Goal: Information Seeking & Learning: Compare options

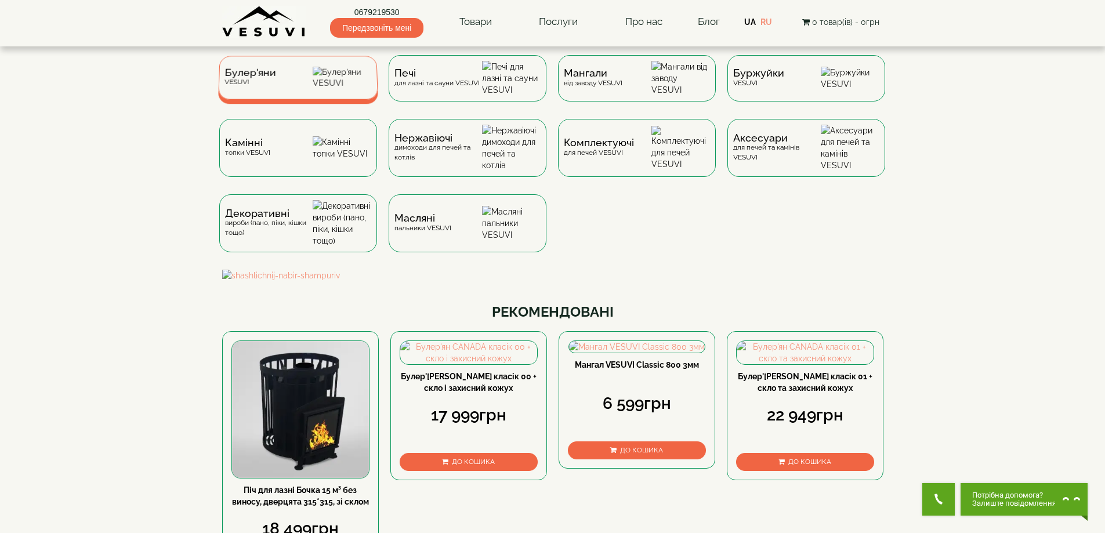
click at [296, 85] on div "Булер'яни VESUVI" at bounding box center [298, 78] width 160 height 44
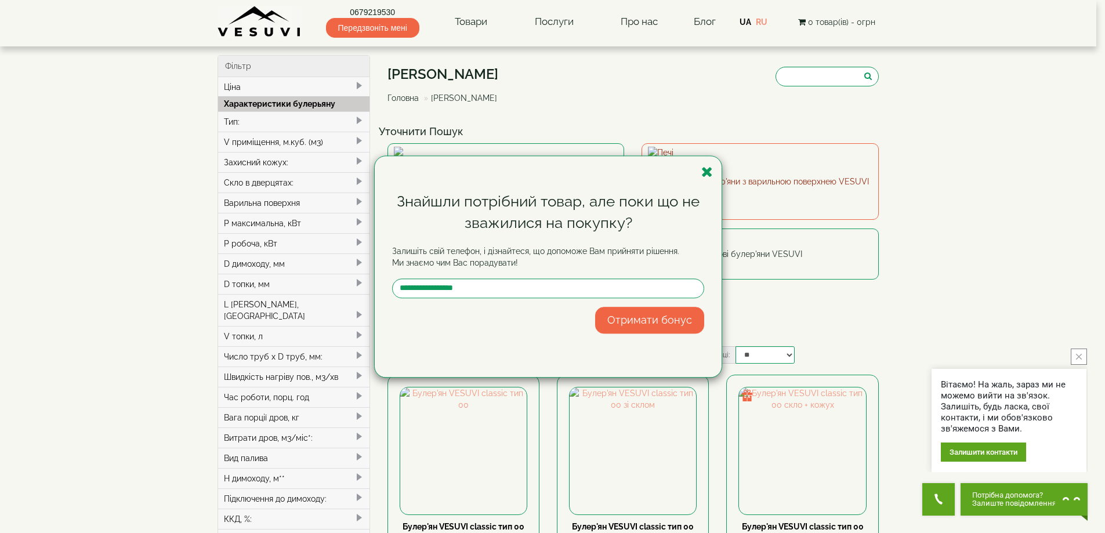
click at [704, 169] on icon "button" at bounding box center [707, 172] width 12 height 15
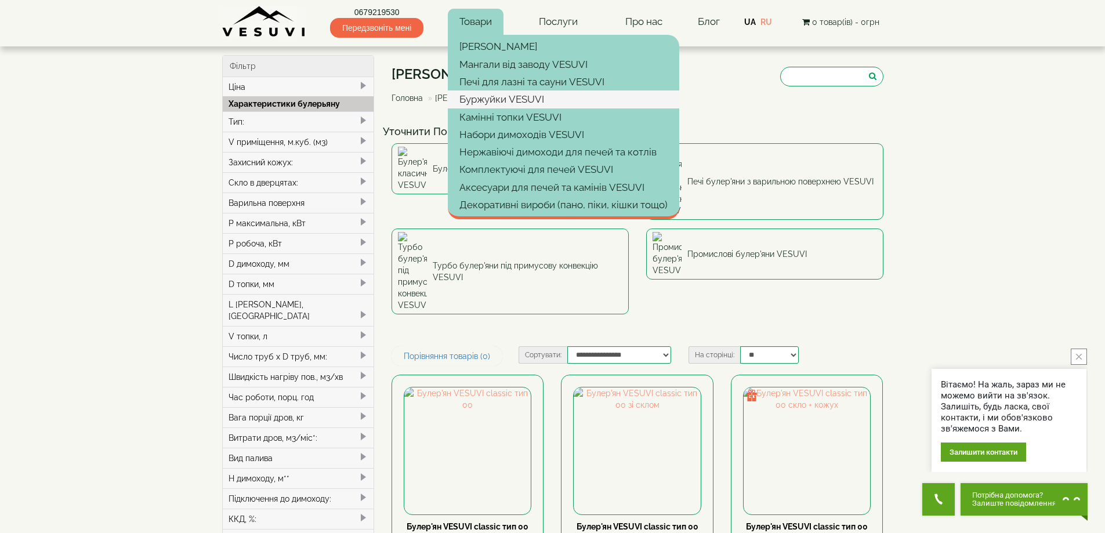
click at [492, 107] on link "Буржуйки VESUVI" at bounding box center [563, 99] width 231 height 17
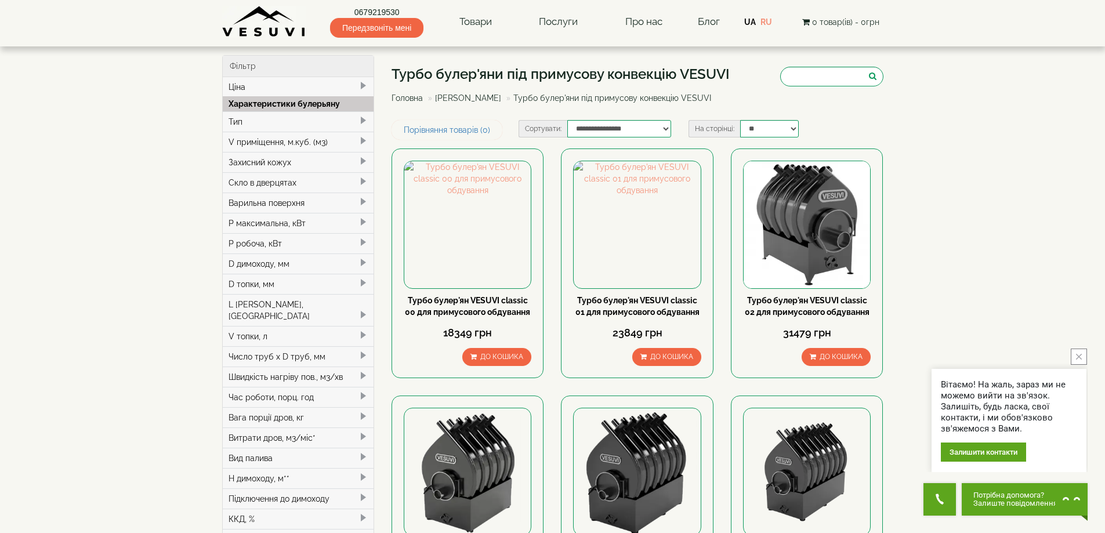
click at [595, 73] on h1 "Турбо булер'яни під примусову конвекцію VESUVI" at bounding box center [561, 74] width 338 height 15
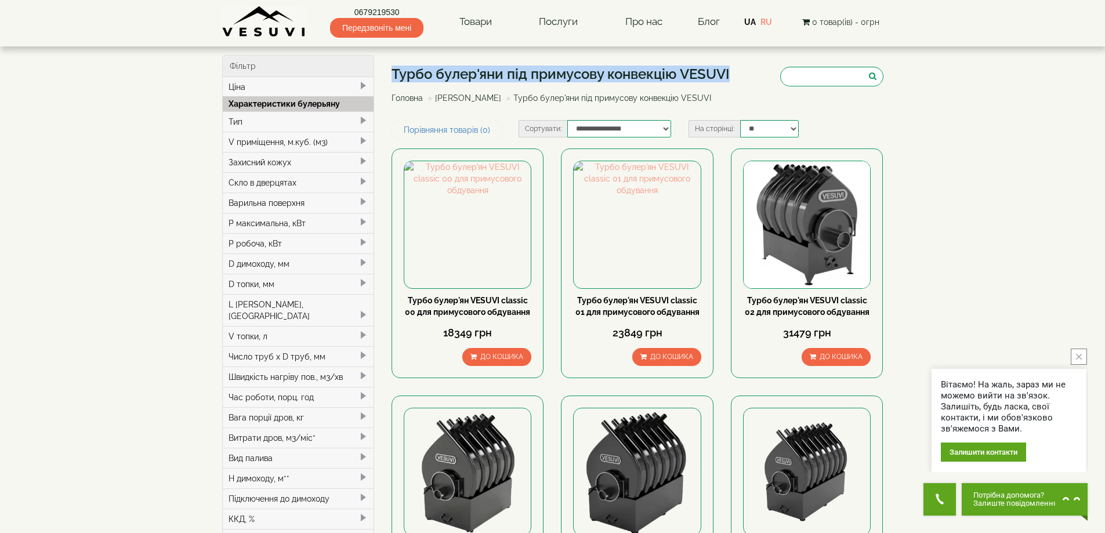
click at [595, 73] on h1 "Турбо булер'яни під примусову конвекцію VESUVI" at bounding box center [561, 74] width 338 height 15
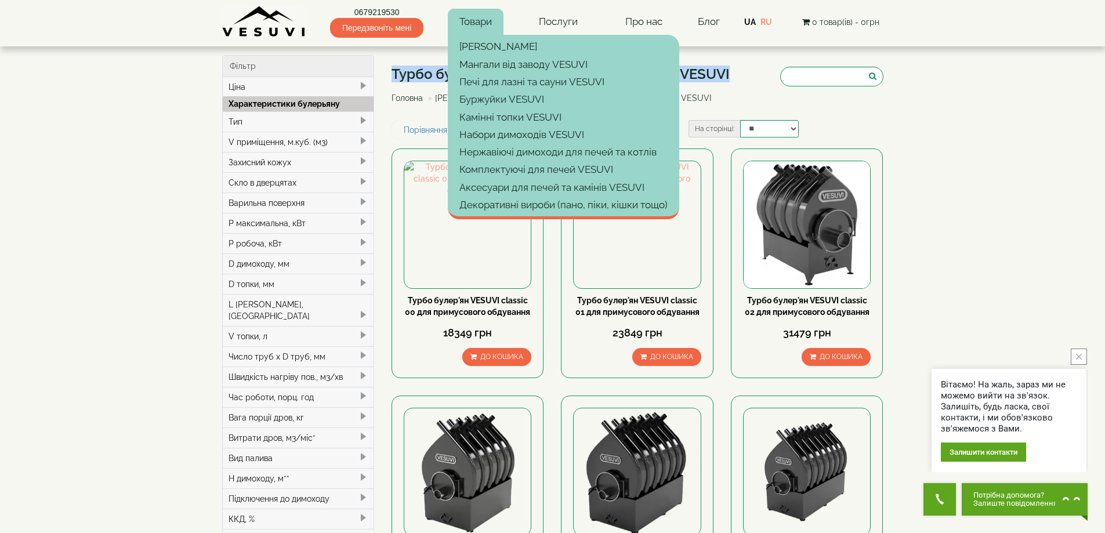
click at [482, 26] on link "Товари" at bounding box center [476, 22] width 56 height 27
click at [476, 50] on link "[PERSON_NAME]" at bounding box center [563, 46] width 231 height 17
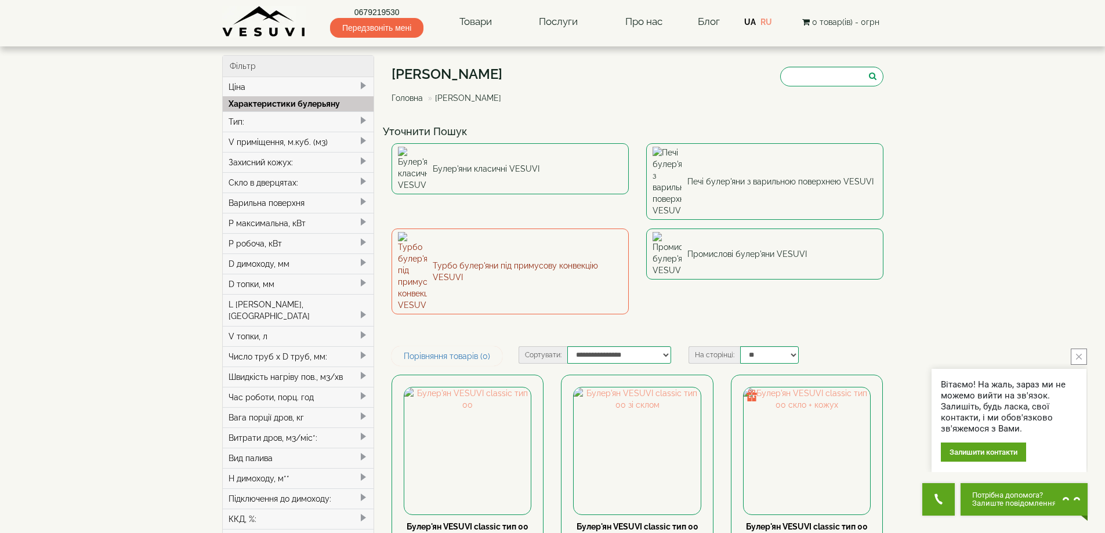
click at [440, 229] on link "Турбо булер'яни під примусову конвекцію VESUVI" at bounding box center [510, 272] width 237 height 86
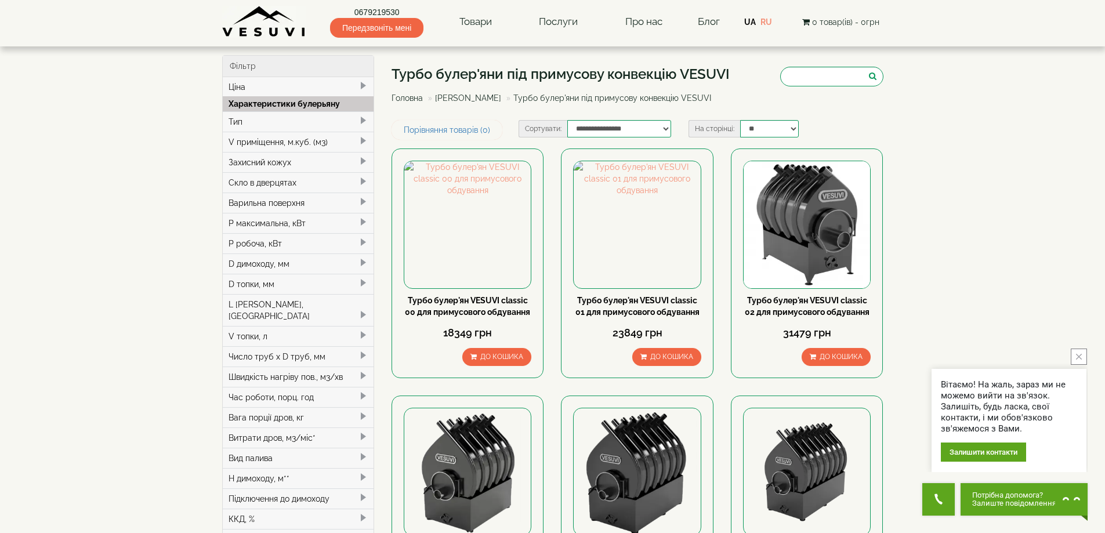
click at [623, 70] on h1 "Турбо булер'яни під примусову конвекцію VESUVI" at bounding box center [561, 74] width 338 height 15
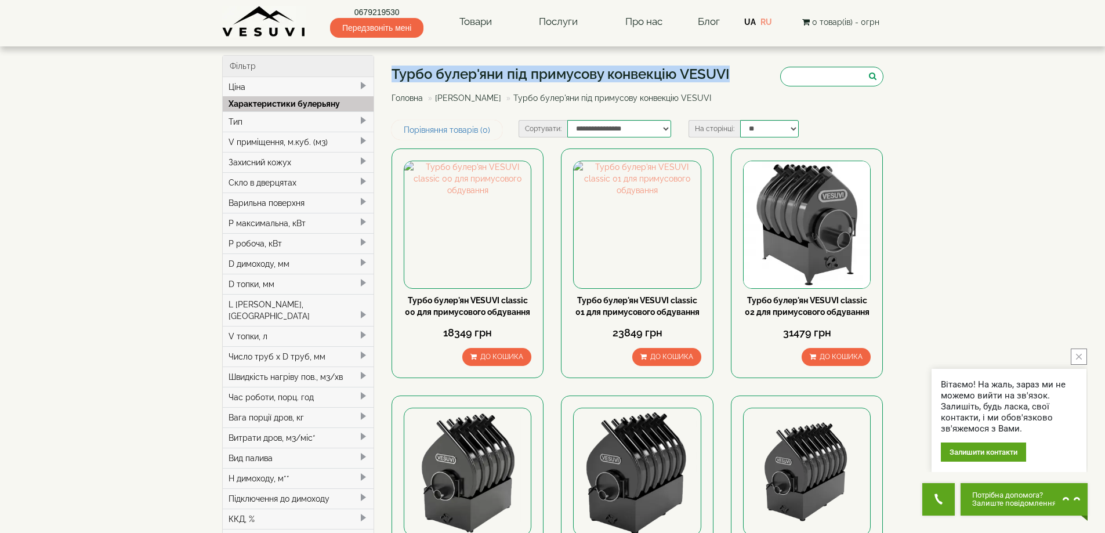
click at [623, 70] on h1 "Турбо булер'яни під примусову конвекцію VESUVI" at bounding box center [561, 74] width 338 height 15
copy div "Турбо булер'яни під примусову конвекцію VESUVI"
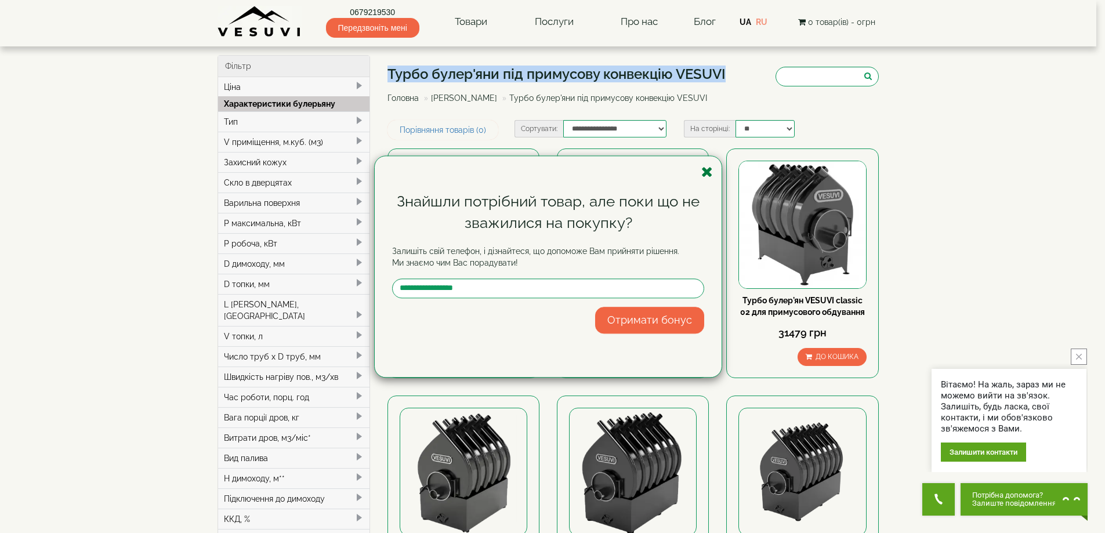
click at [706, 171] on icon "button" at bounding box center [707, 172] width 12 height 15
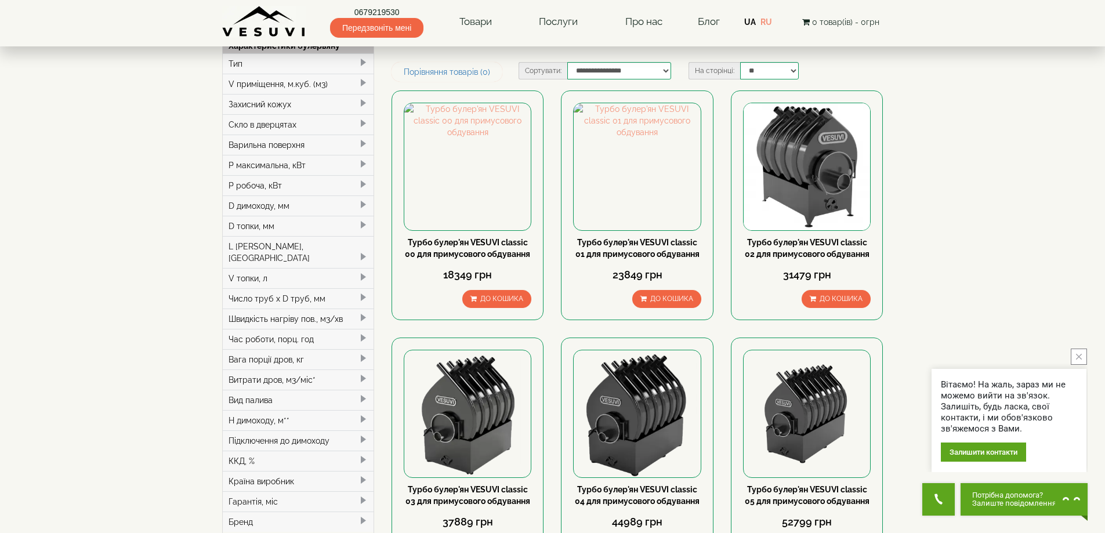
scroll to position [464, 0]
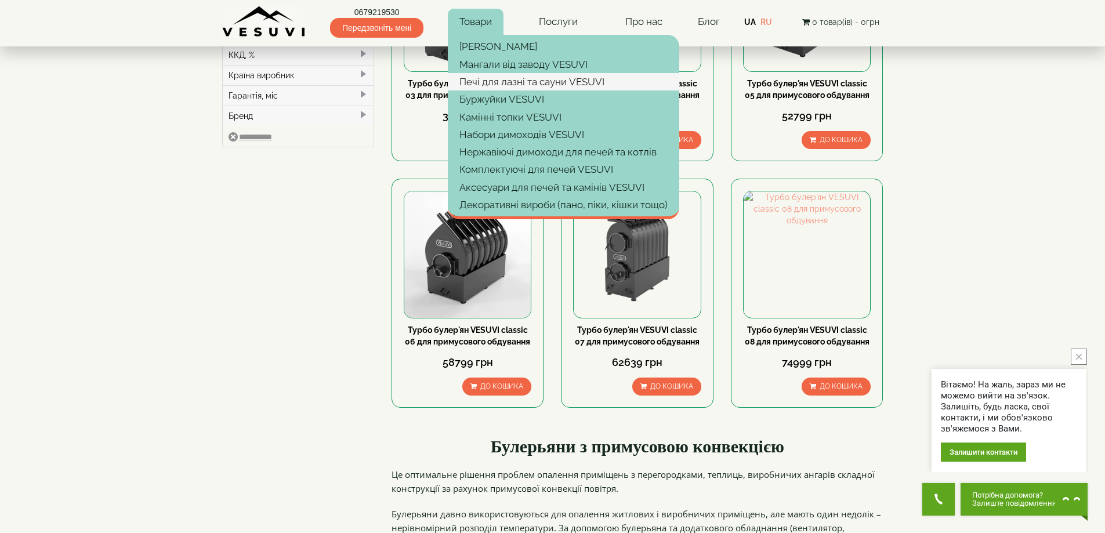
click at [477, 83] on link "Печі для лазні та сауни VESUVI" at bounding box center [563, 81] width 231 height 17
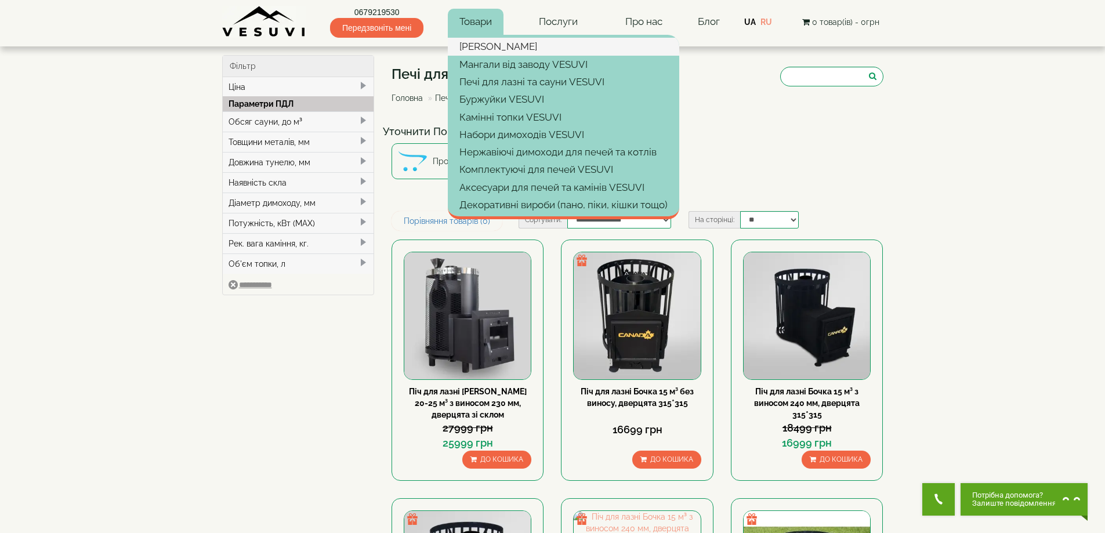
click at [479, 38] on link "[PERSON_NAME]" at bounding box center [563, 46] width 231 height 17
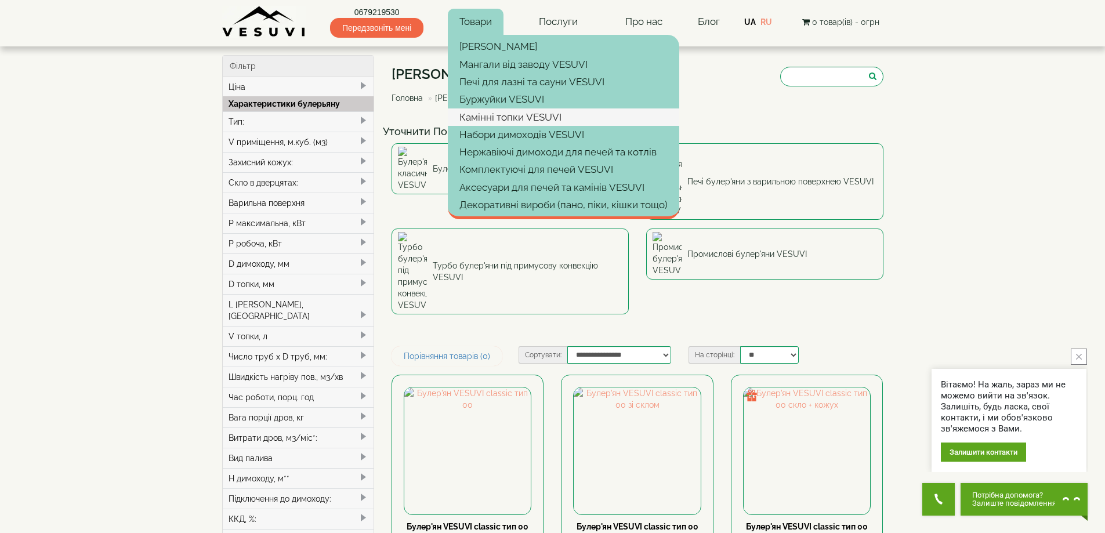
click at [491, 117] on link "Камінні топки VESUVI" at bounding box center [563, 116] width 231 height 17
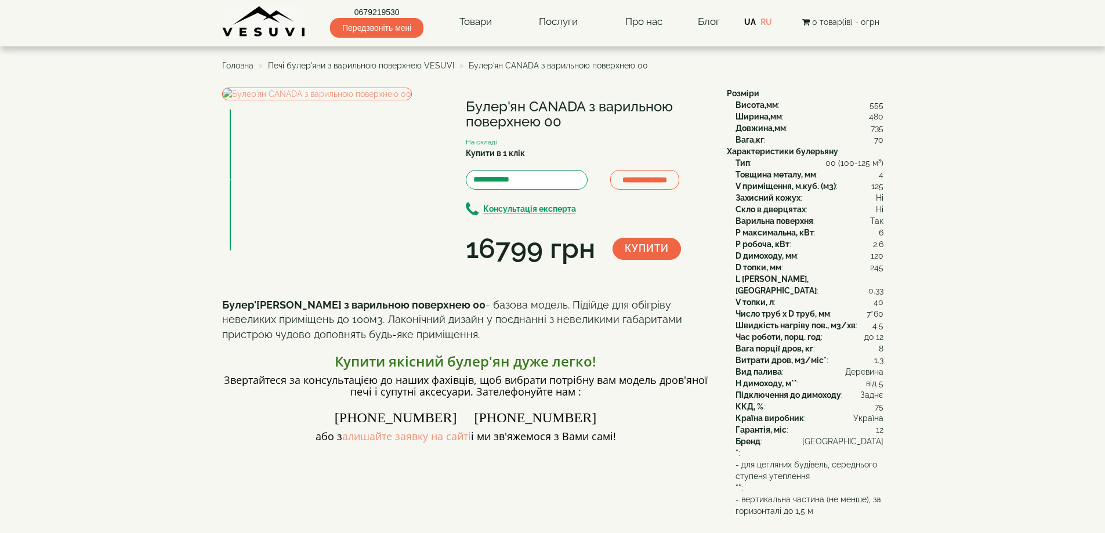
click at [478, 107] on h1 "Булер'ян CANADA з варильною поверхнею 00" at bounding box center [588, 114] width 244 height 31
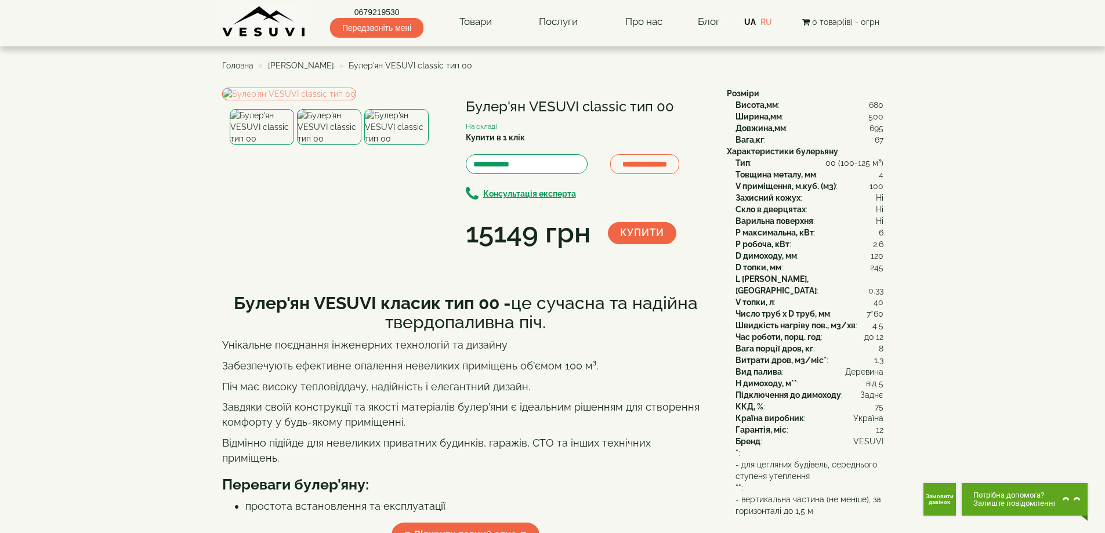
click at [502, 108] on h1 "Булер'ян VESUVI classic тип 00" at bounding box center [588, 106] width 244 height 15
copy div "Булер'ян VESUVI classic тип 00"
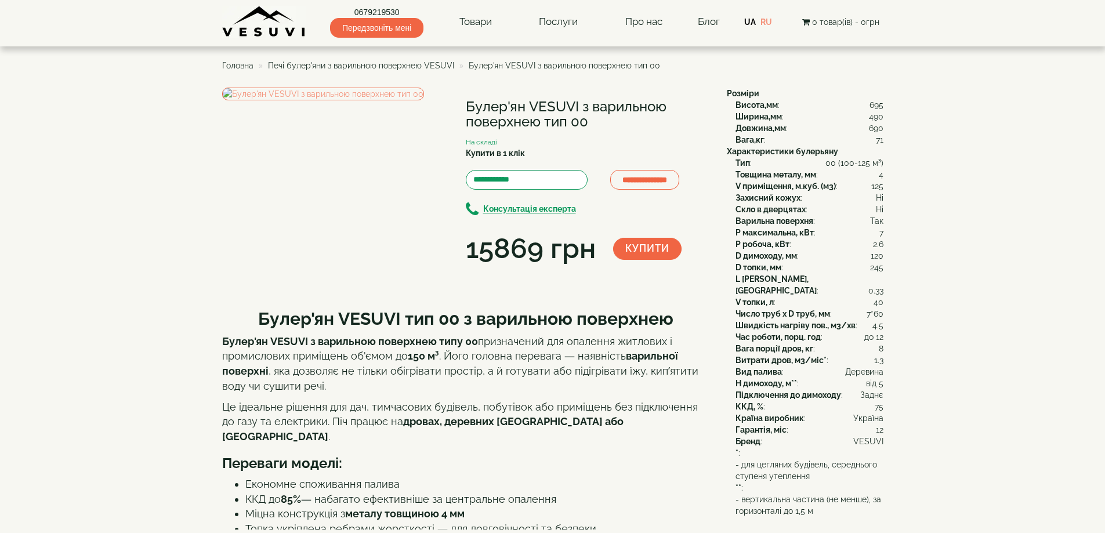
click at [487, 102] on h1 "Булер'ян VESUVI з варильною поверхнею тип 00" at bounding box center [588, 114] width 244 height 31
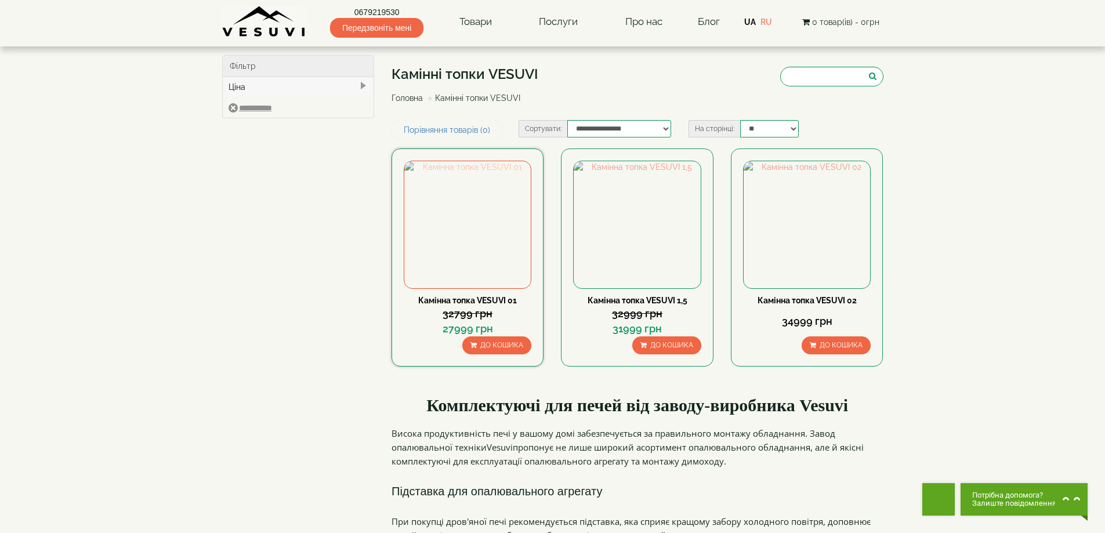
click at [455, 200] on img at bounding box center [467, 224] width 126 height 126
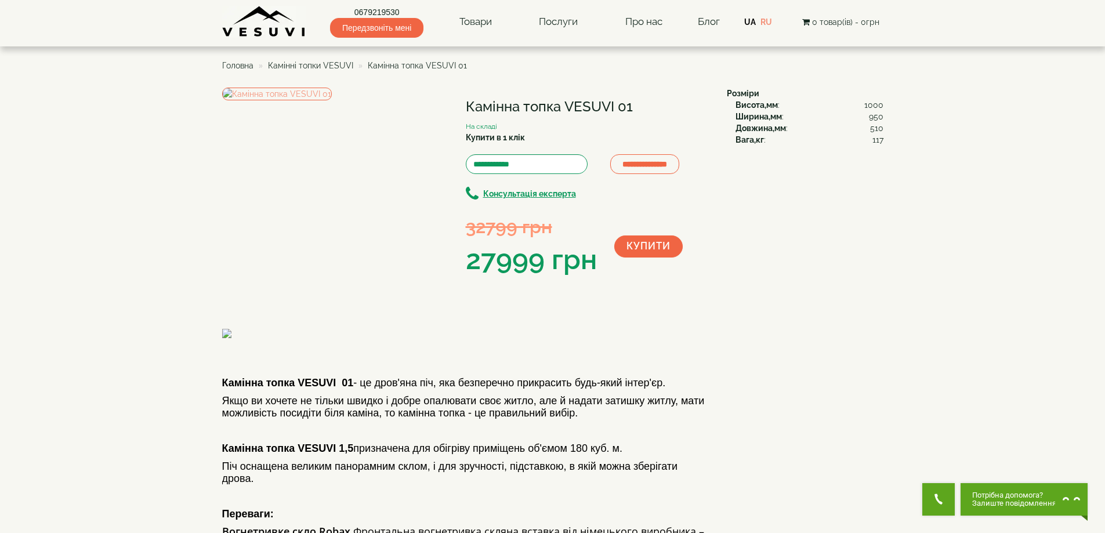
click at [496, 107] on h1 "Камінна топка VESUVI 01" at bounding box center [588, 106] width 244 height 15
copy div "Камінна топка VESUVI 01"
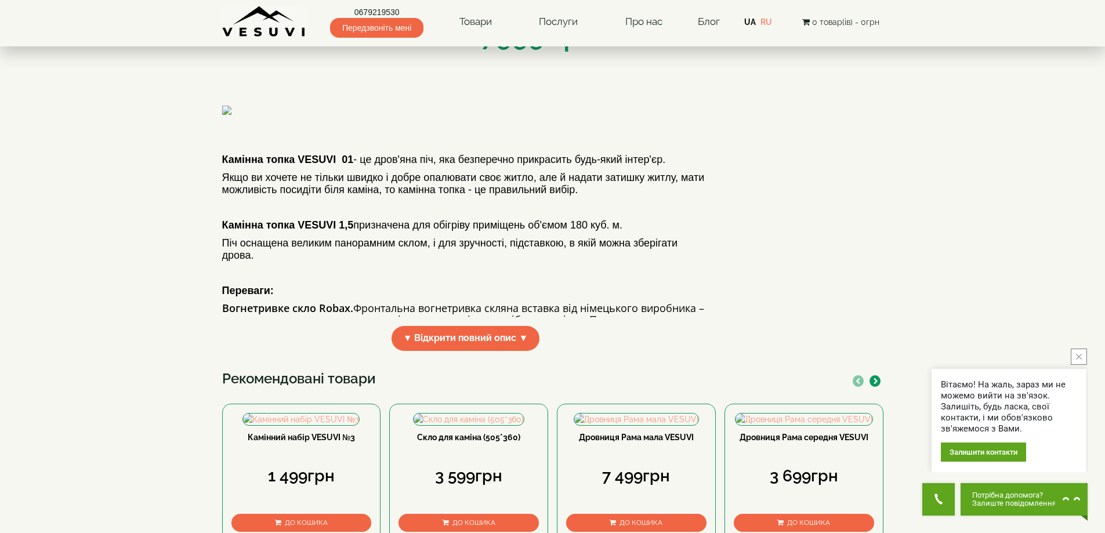
scroll to position [116, 0]
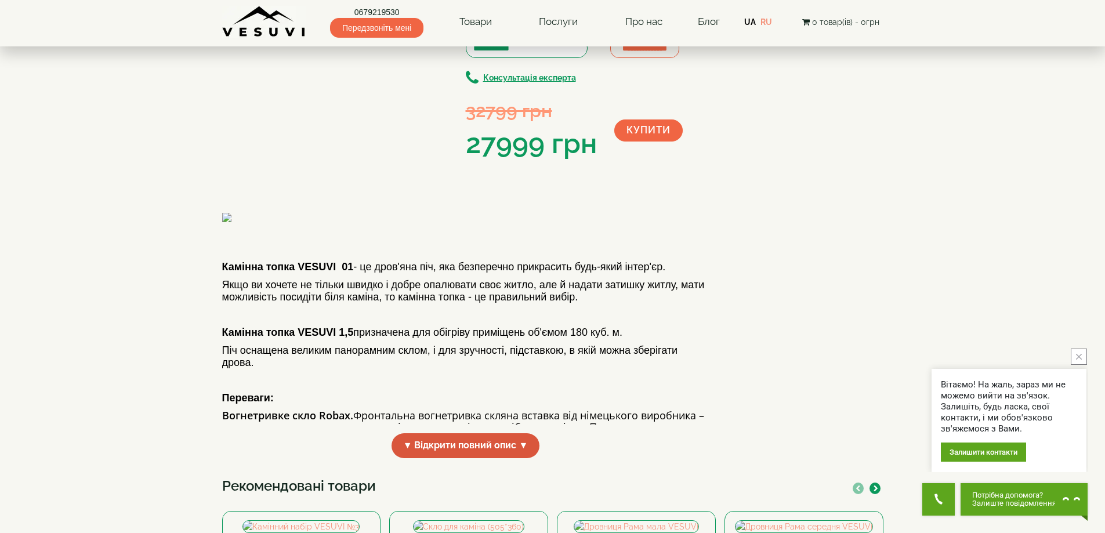
click at [483, 458] on span "▼ Відкрити повний опис ▼" at bounding box center [466, 445] width 149 height 25
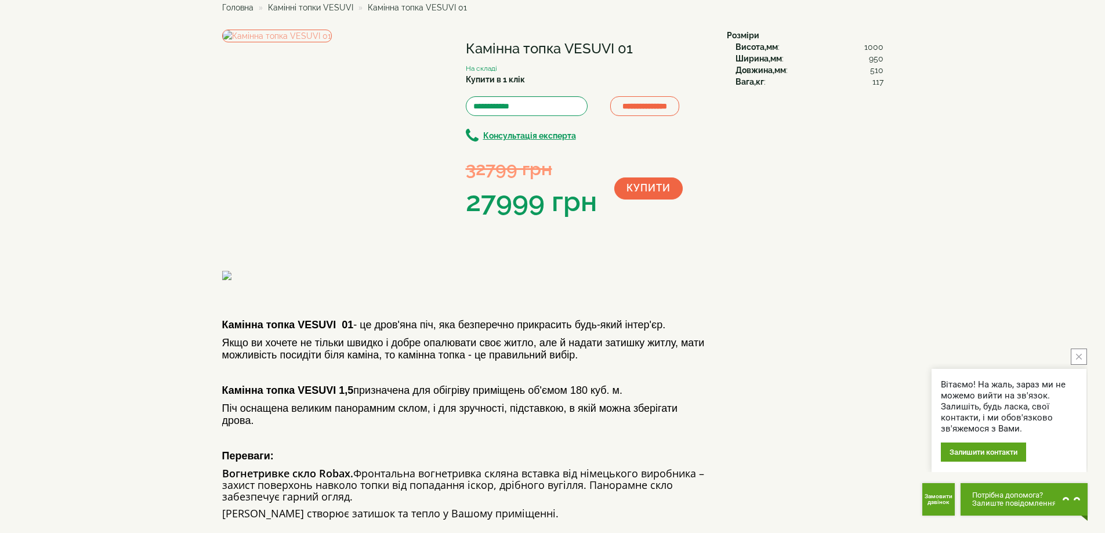
scroll to position [0, 0]
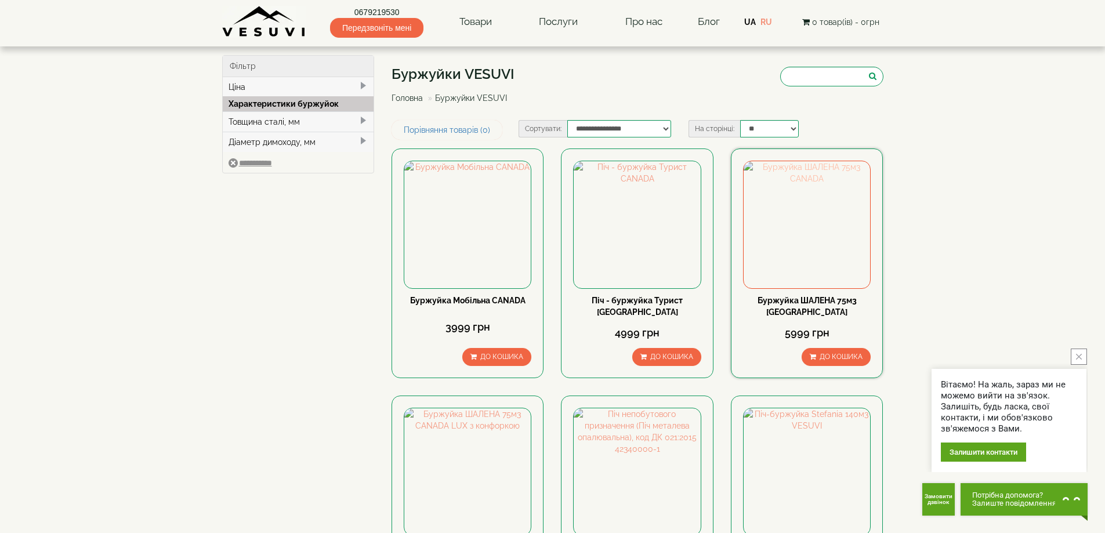
click at [813, 236] on img at bounding box center [807, 224] width 126 height 126
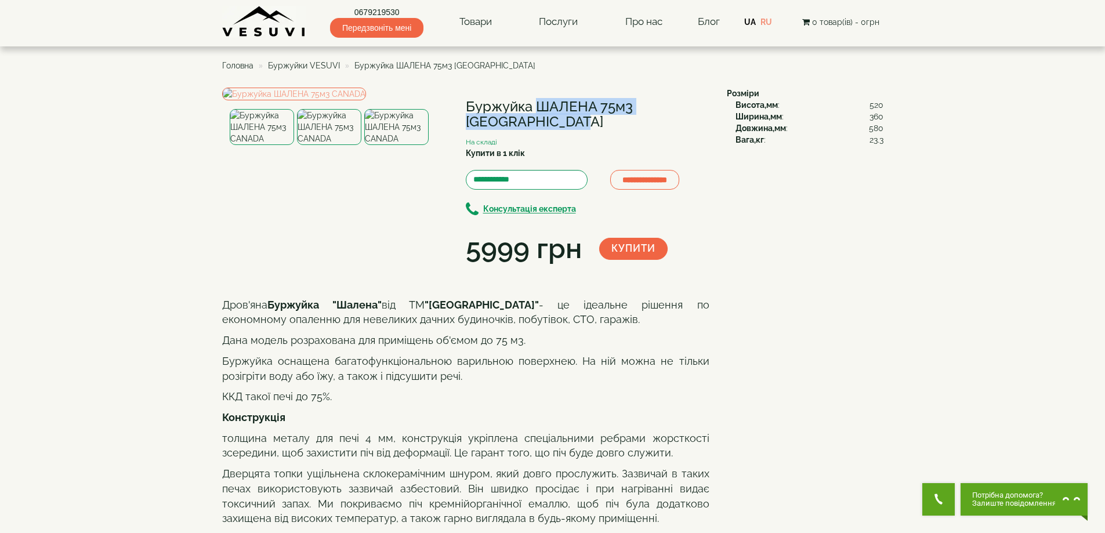
drag, startPoint x: 469, startPoint y: 103, endPoint x: 691, endPoint y: 103, distance: 222.2
click at [691, 103] on h1 "Буржуйка ШАЛЕНА 75м3 [GEOGRAPHIC_DATA]" at bounding box center [588, 114] width 244 height 31
copy h1 "Буржуйка ШАЛЕНА 75м3 CANADA"
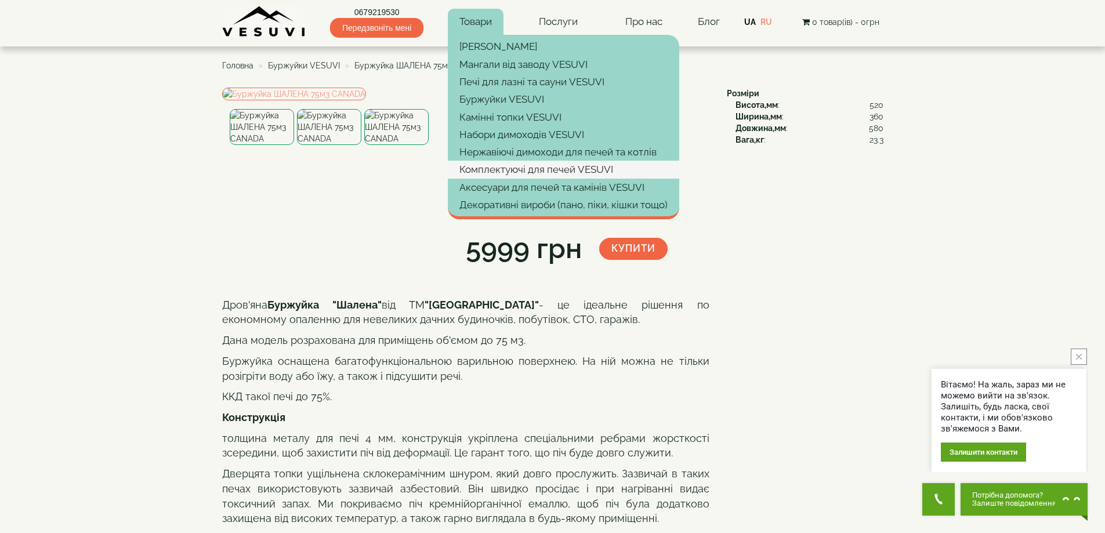
click at [493, 167] on link "Комплектуючі для печей VESUVI" at bounding box center [563, 169] width 231 height 17
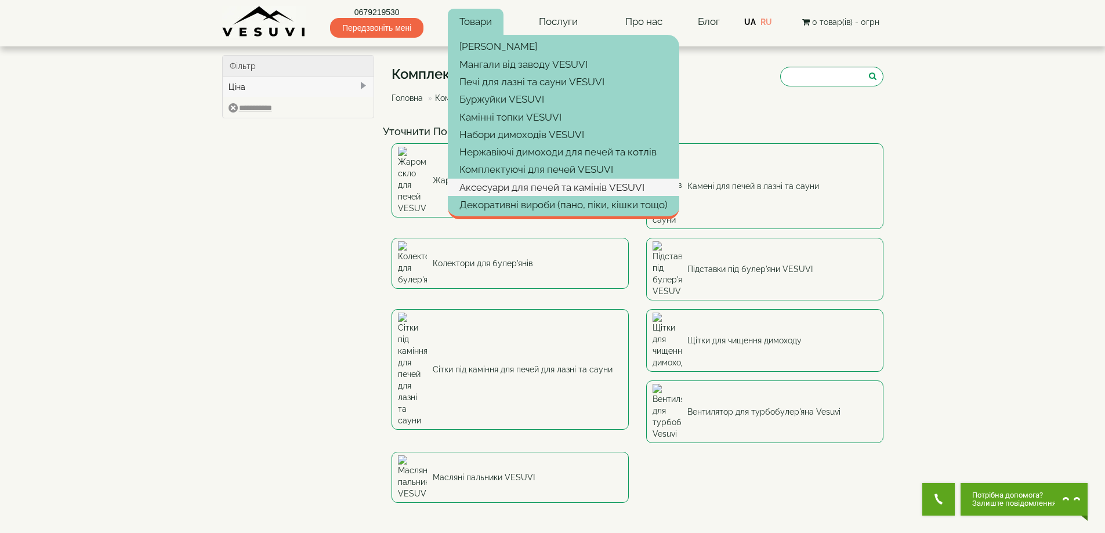
click at [508, 185] on link "Аксесуари для печей та камінів VESUVI" at bounding box center [563, 187] width 231 height 17
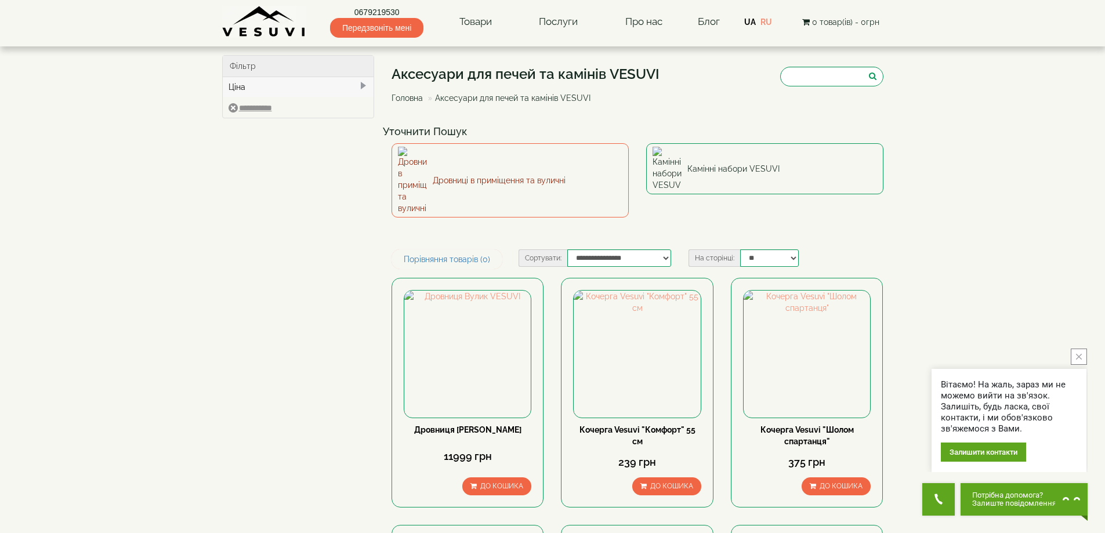
click at [482, 163] on link "Дровниці в приміщення та вуличні" at bounding box center [510, 180] width 237 height 74
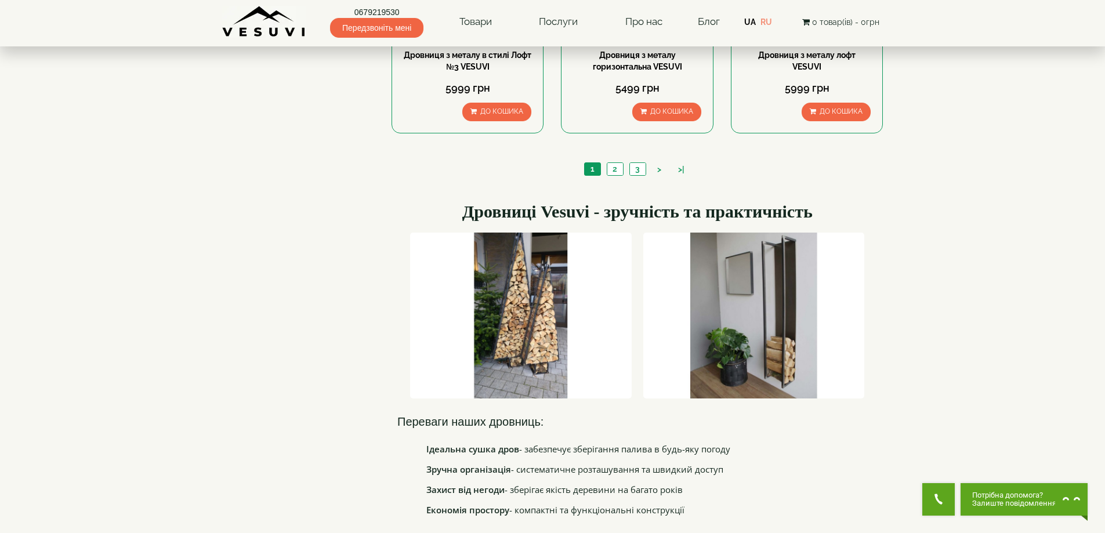
scroll to position [1102, 0]
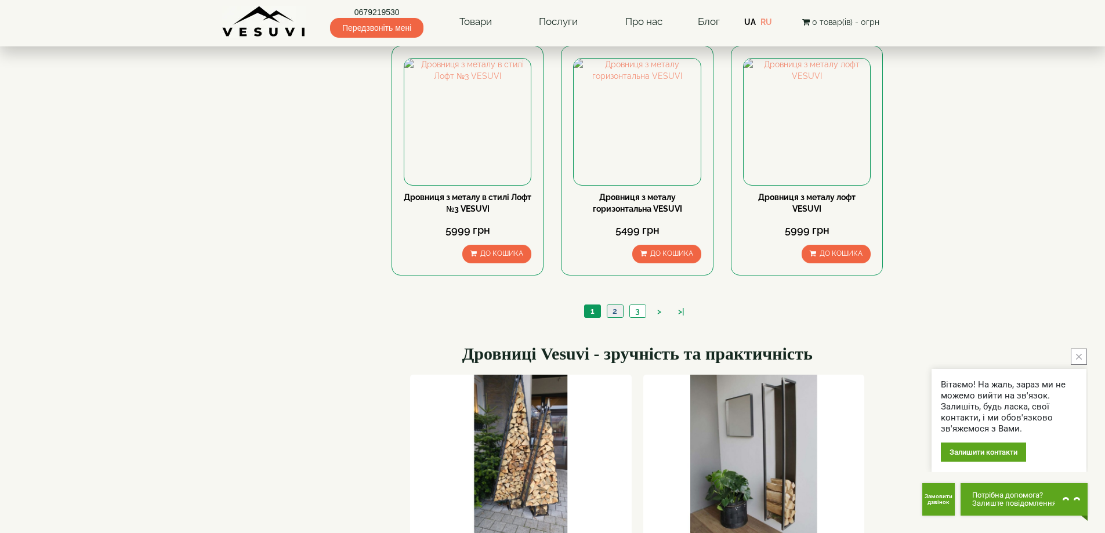
click at [620, 309] on link "2" at bounding box center [615, 311] width 16 height 12
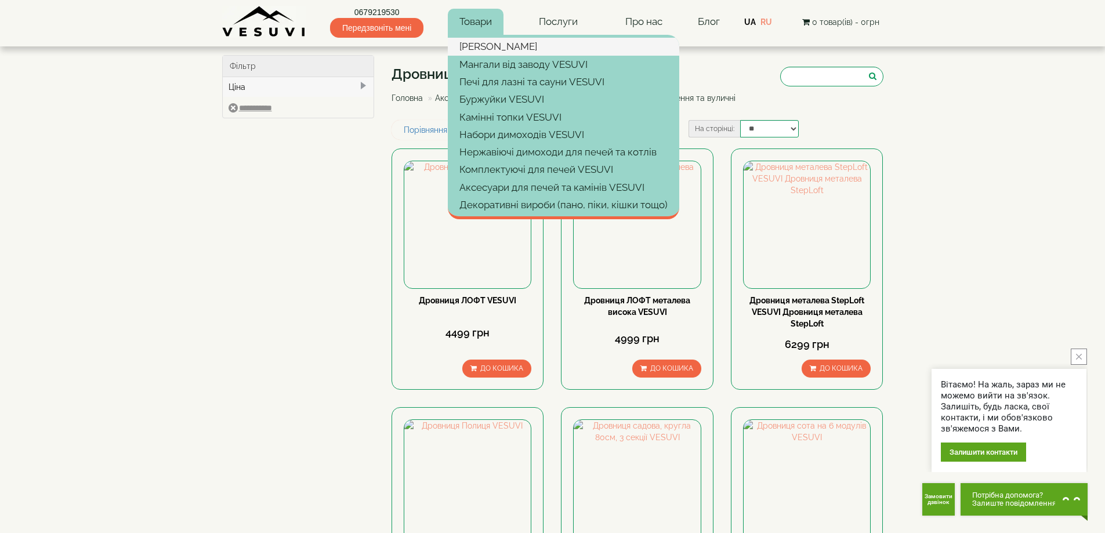
click at [479, 46] on link "[PERSON_NAME]" at bounding box center [563, 46] width 231 height 17
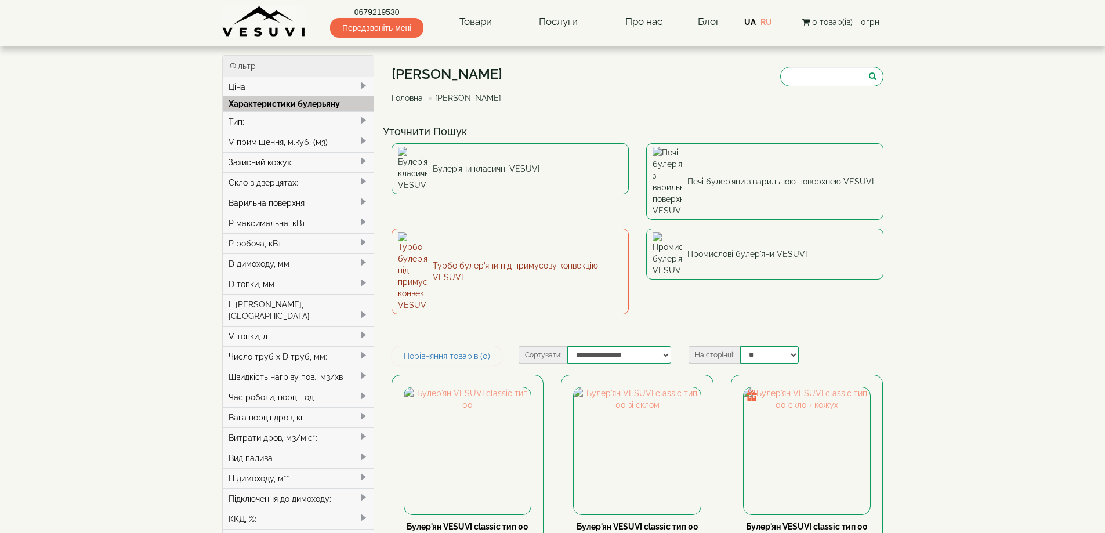
click at [511, 229] on link "Турбо булер'яни під примусову конвекцію VESUVI" at bounding box center [510, 272] width 237 height 86
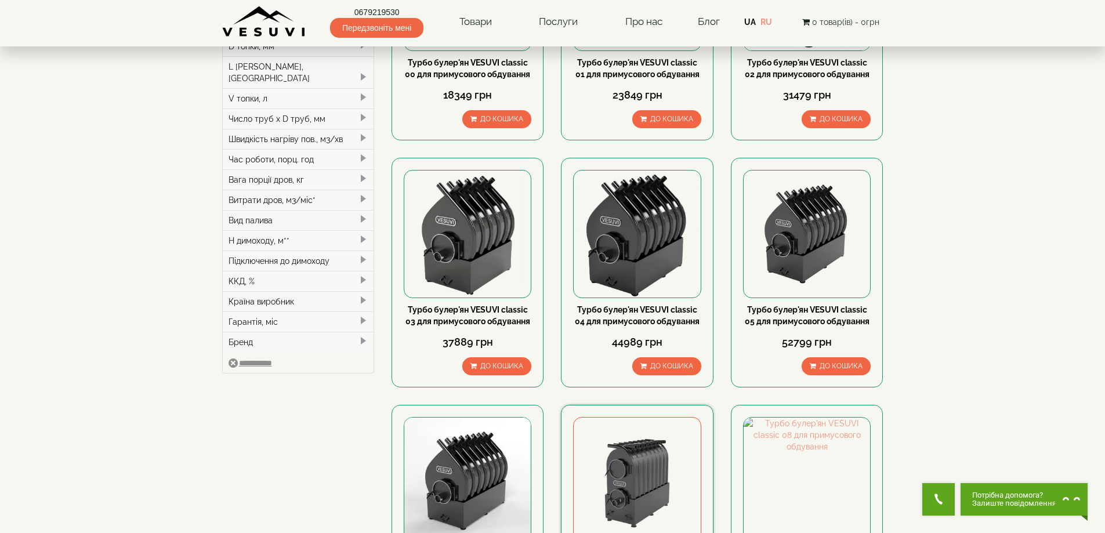
scroll to position [232, 0]
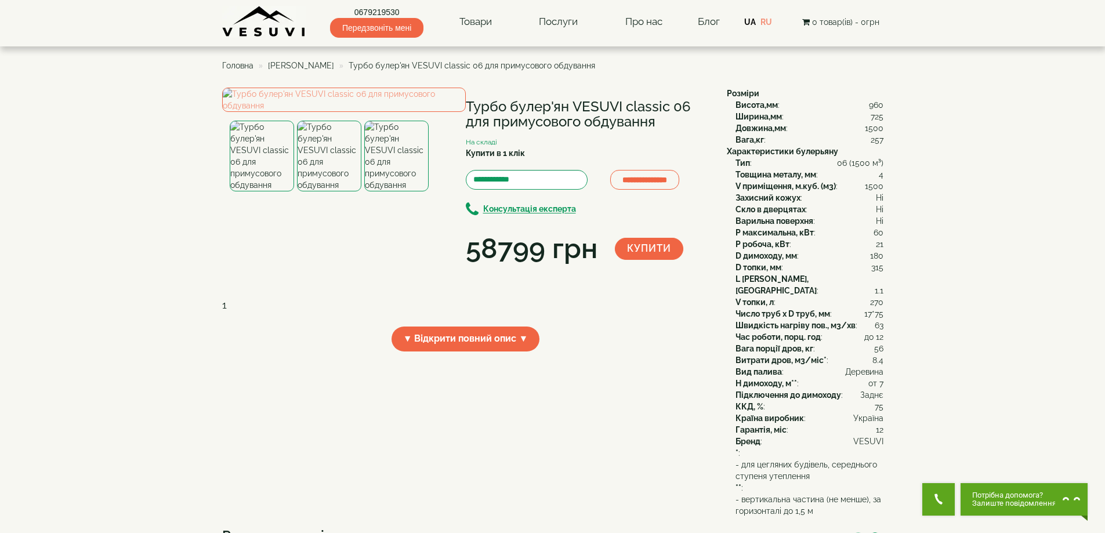
drag, startPoint x: 466, startPoint y: 101, endPoint x: 659, endPoint y: 128, distance: 194.0
click at [659, 128] on h1 "Турбо булер'ян VESUVI classic 06 для примусового обдування" at bounding box center [588, 114] width 244 height 31
copy h1 "Турбо булер'ян VESUVI classic 06 для примусового обдування"
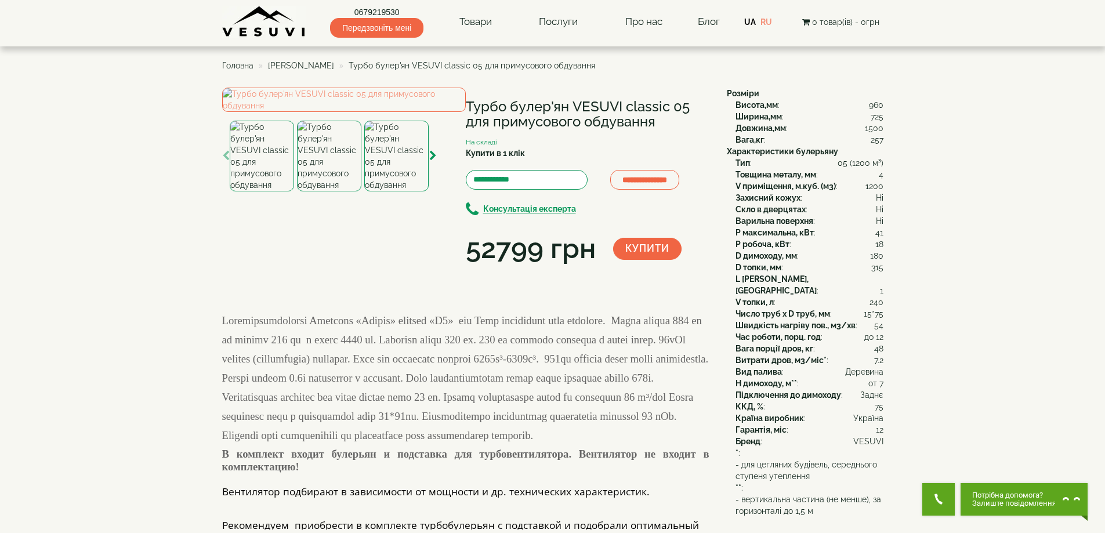
click at [656, 115] on div "**********" at bounding box center [470, 178] width 496 height 181
